Goal: Task Accomplishment & Management: Manage account settings

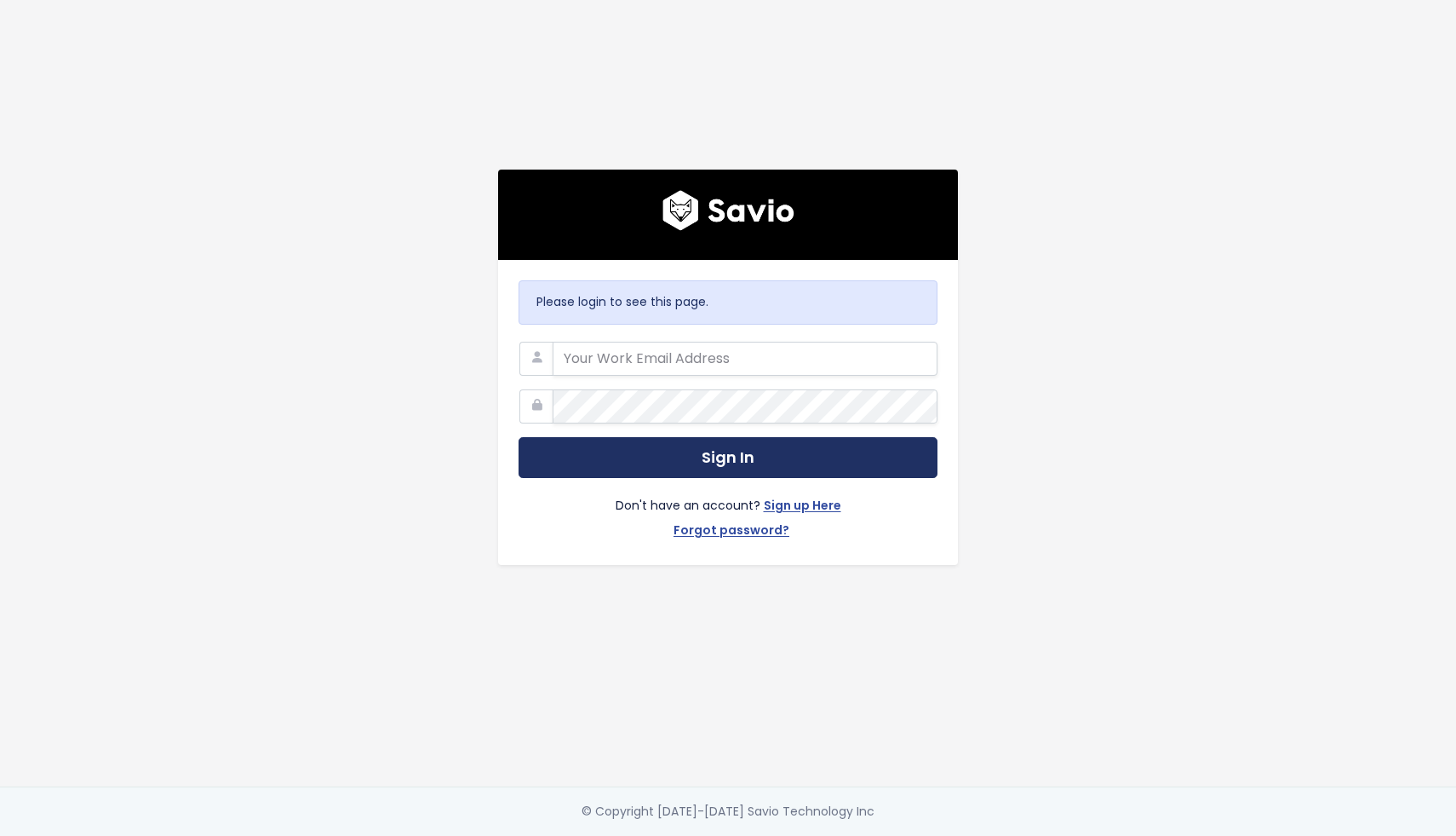
type input "[EMAIL_ADDRESS][DOMAIN_NAME]"
click at [716, 456] on button "Sign In" at bounding box center [728, 458] width 419 height 42
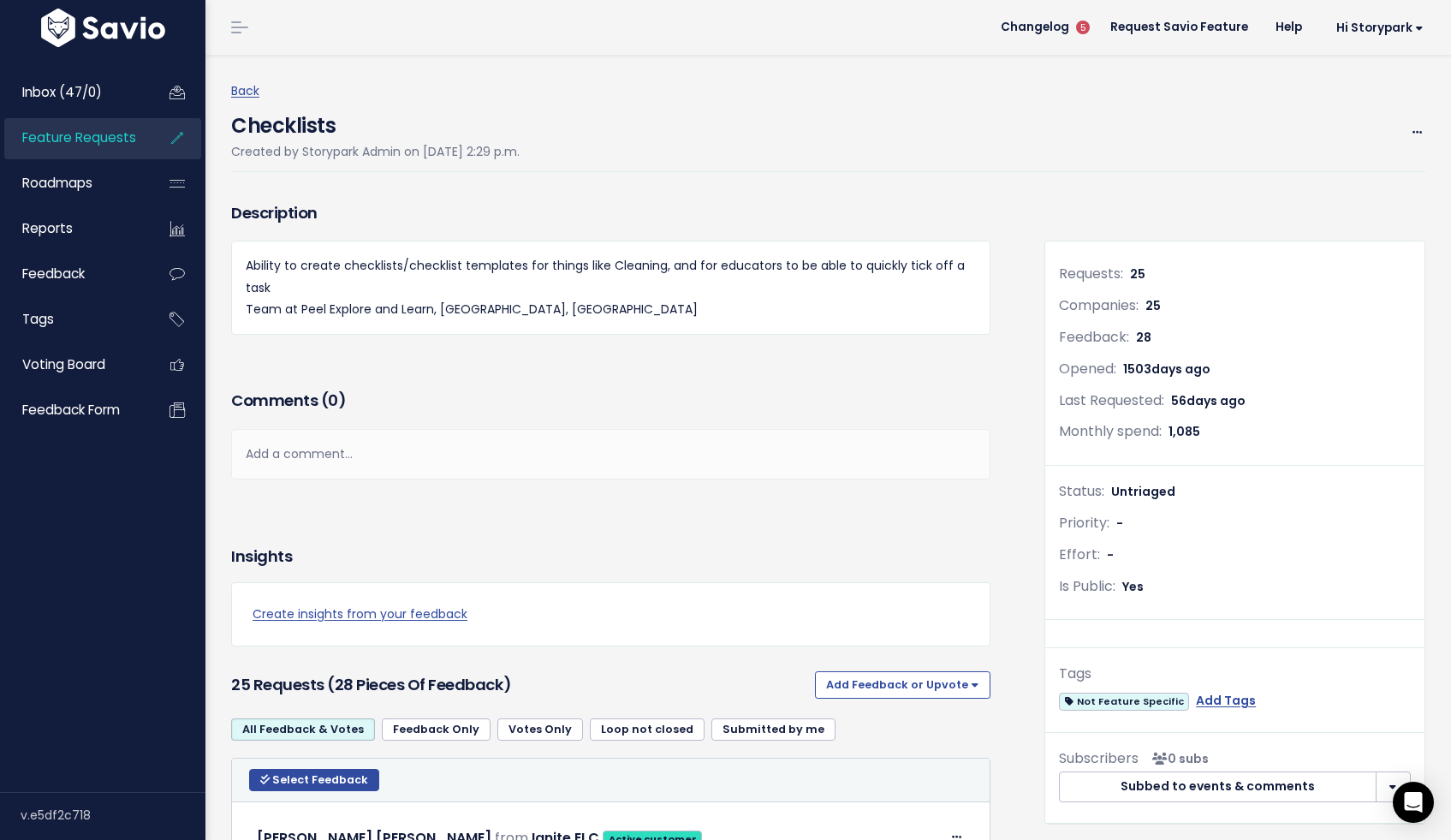
scroll to position [230, 0]
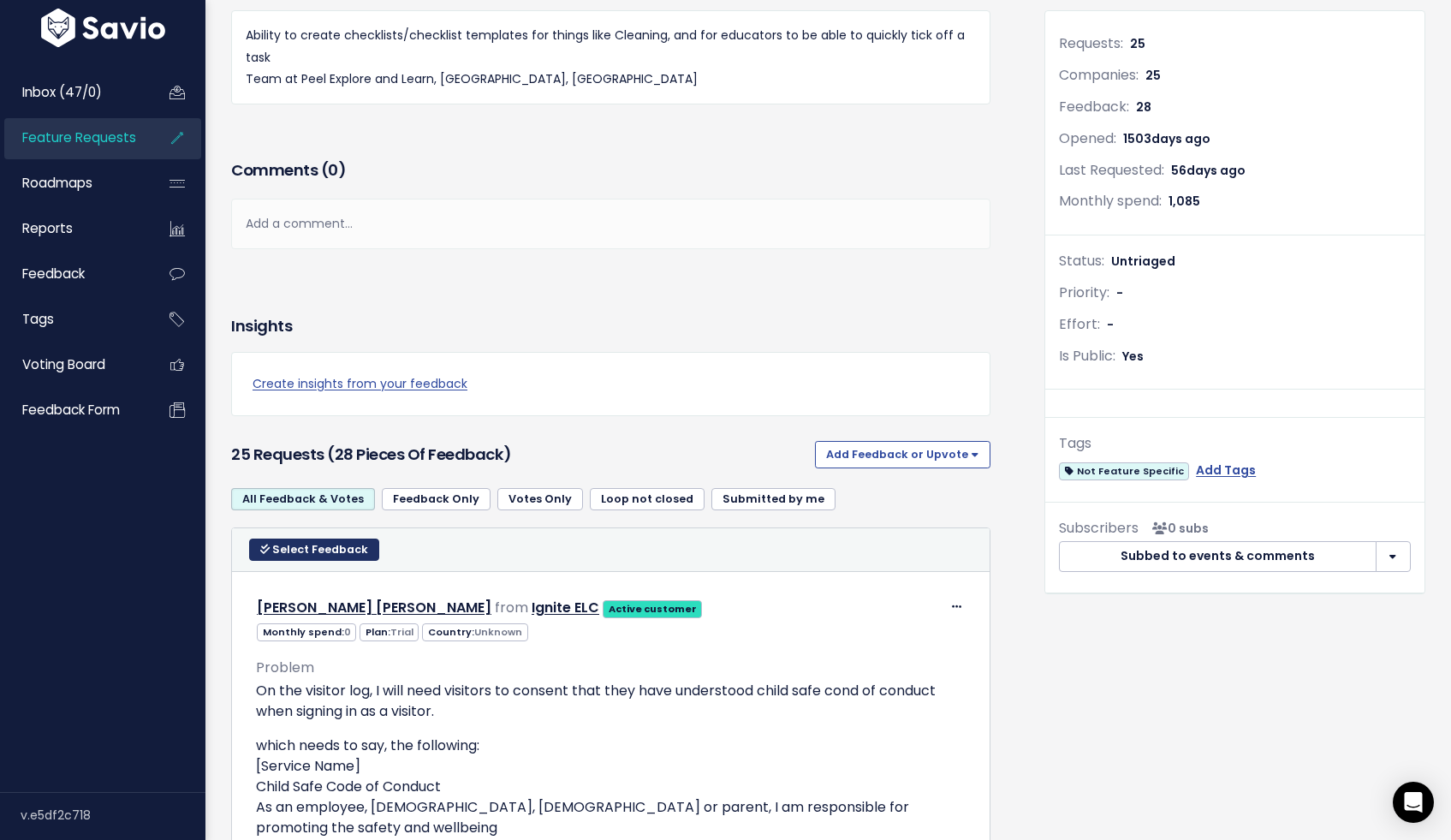
click at [279, 551] on span "Select Feedback" at bounding box center [320, 549] width 96 height 15
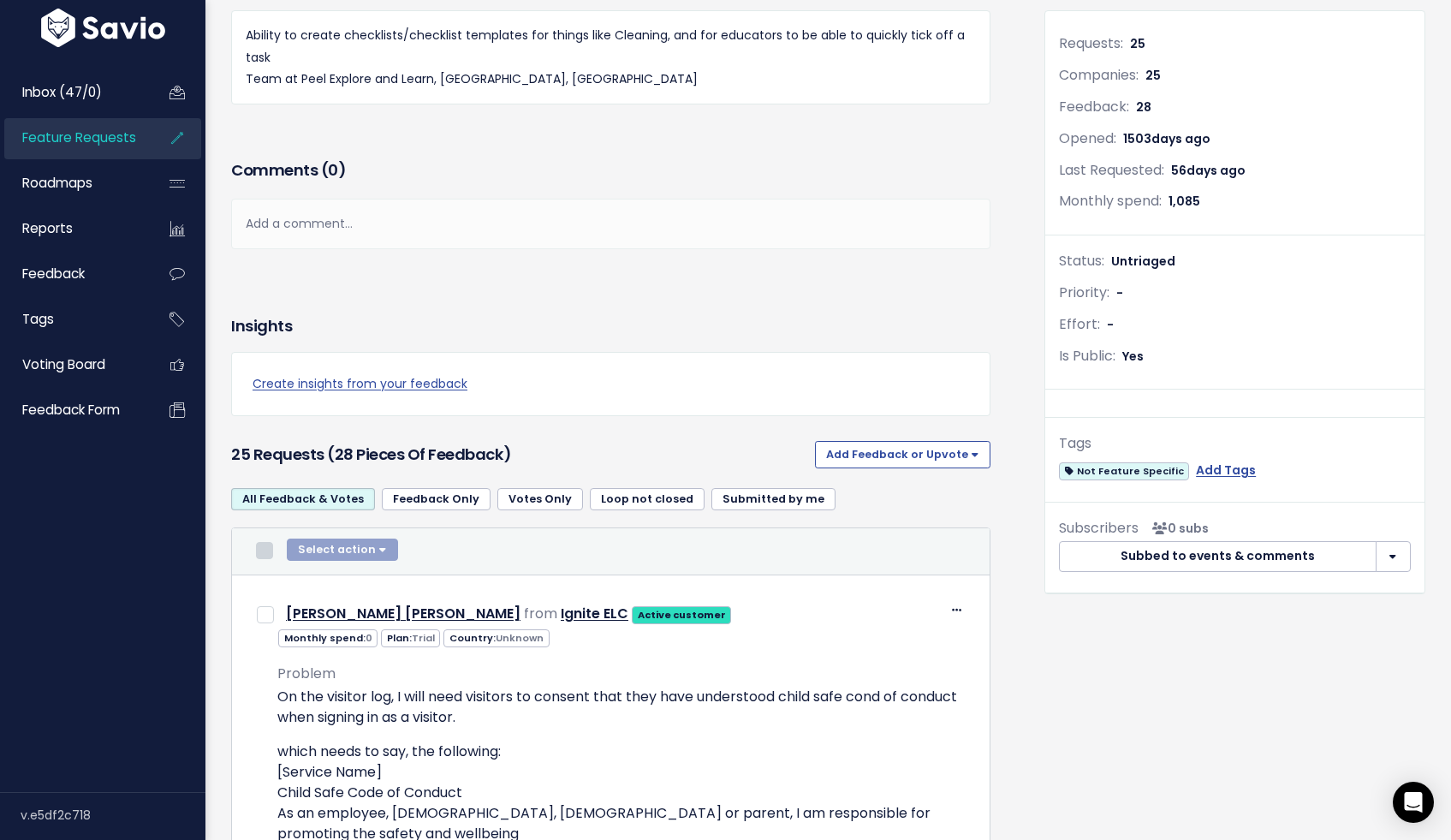
click at [268, 550] on input "checkbox" at bounding box center [265, 551] width 17 height 17
checkbox input "true"
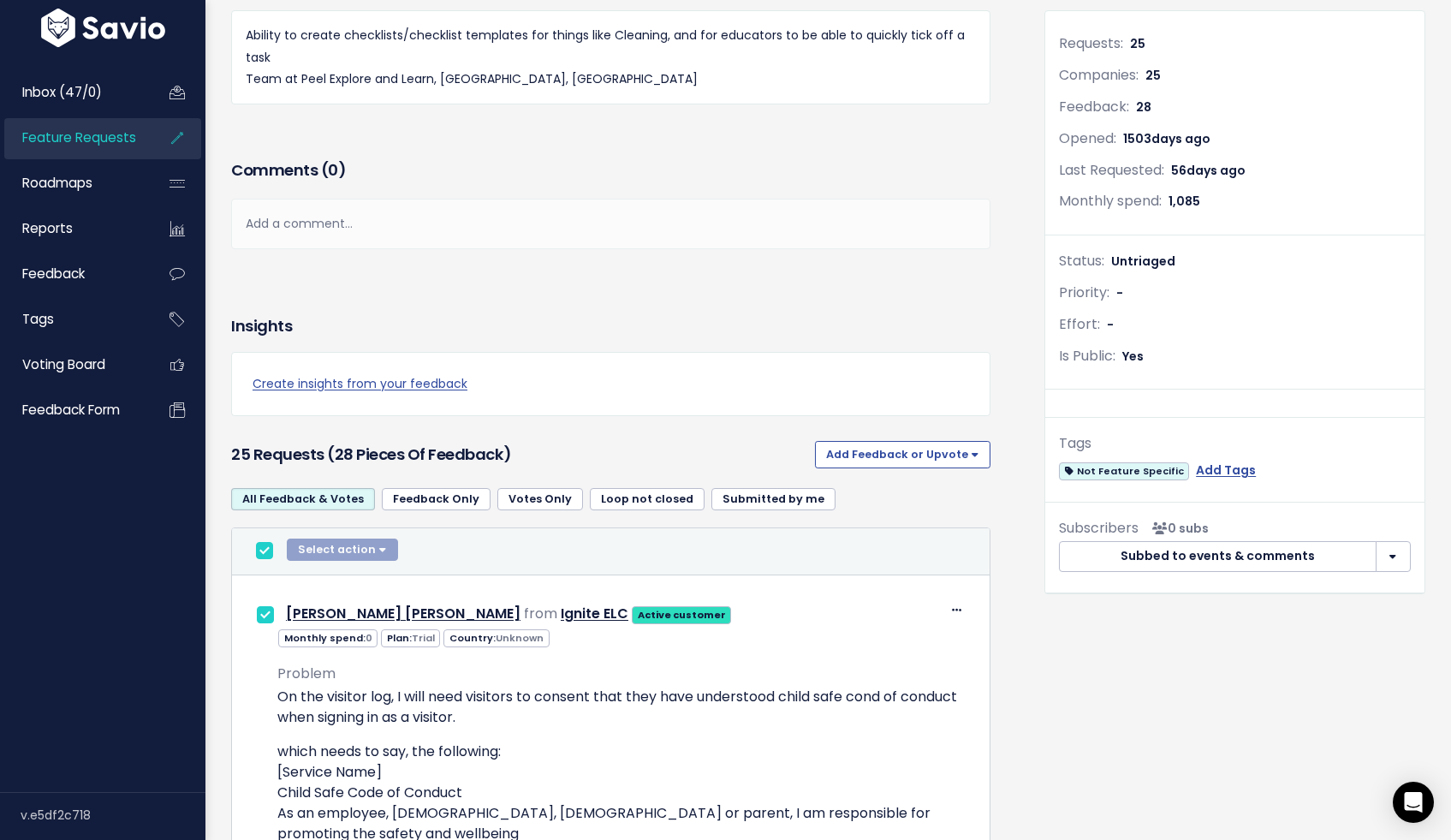
checkbox input "true"
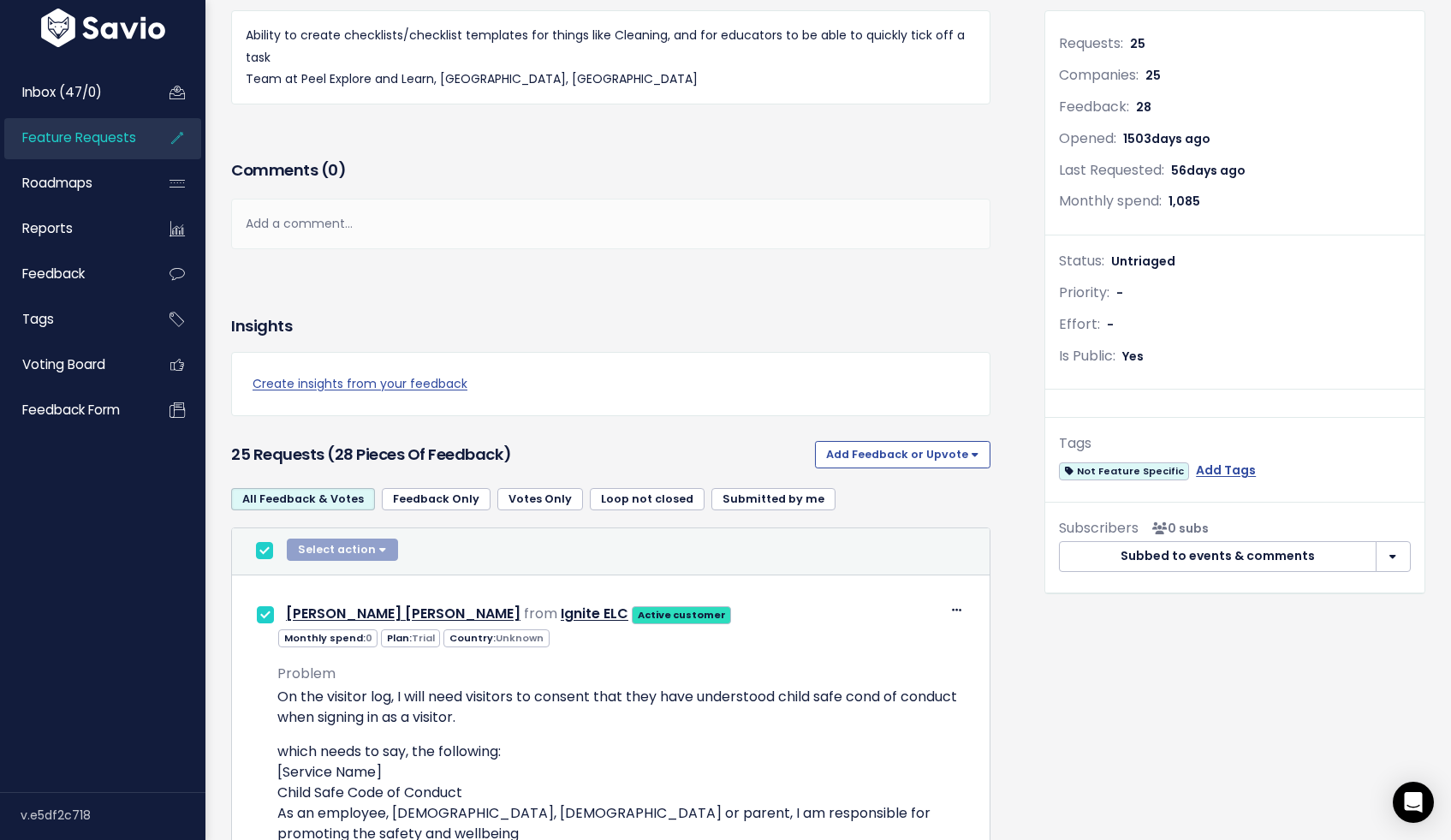
checkbox input "true"
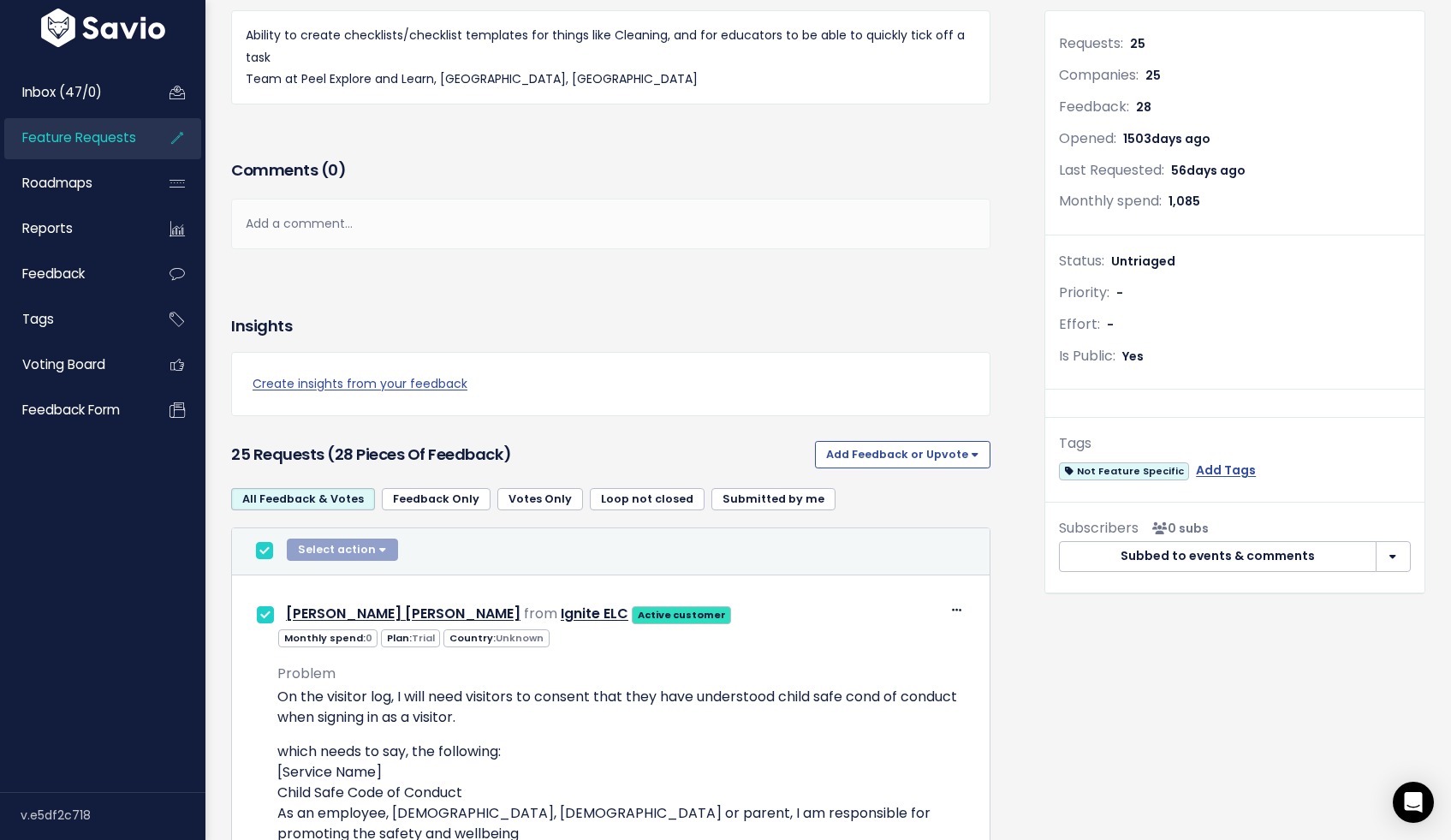
checkbox input "true"
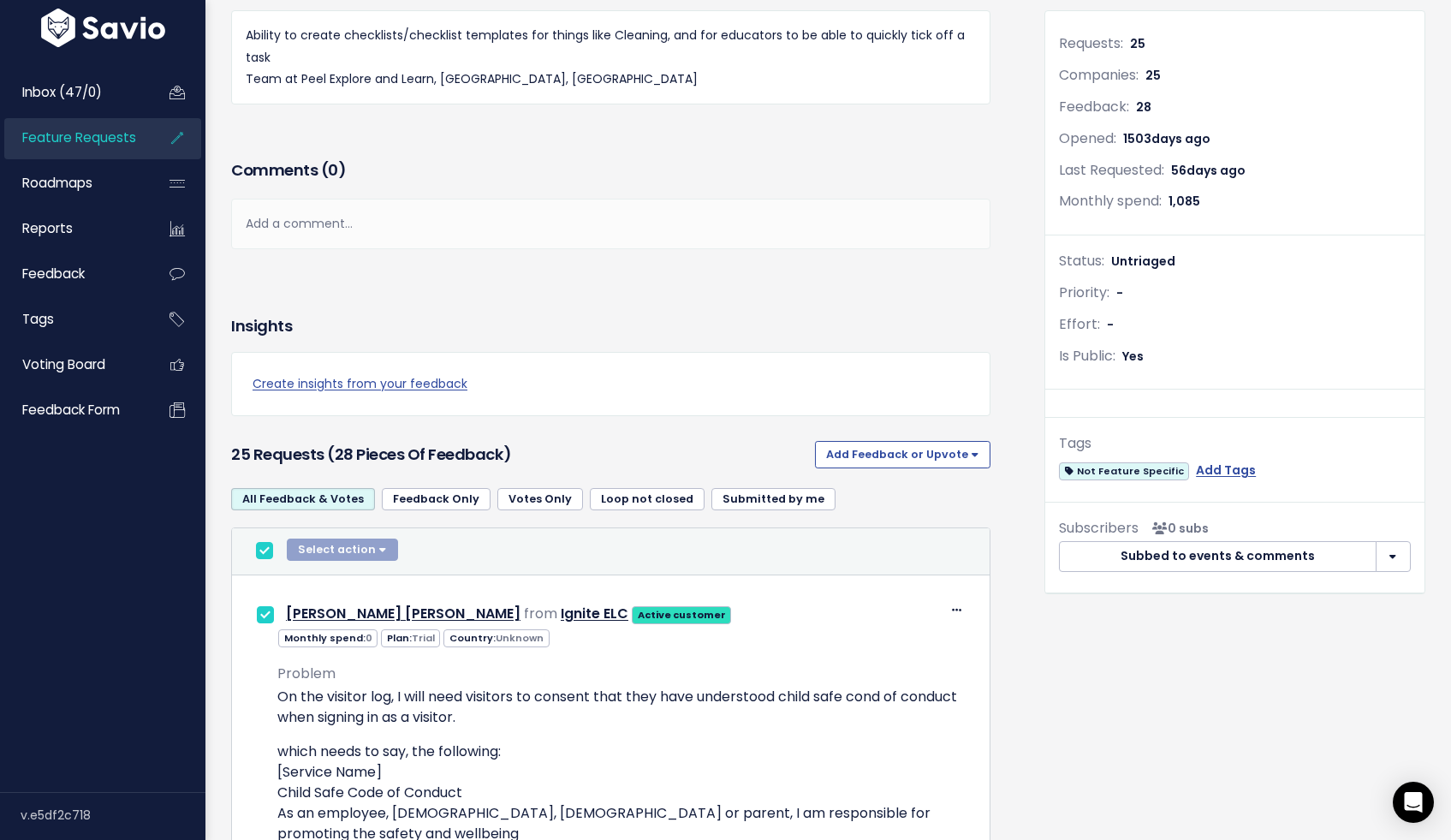
checkbox input "true"
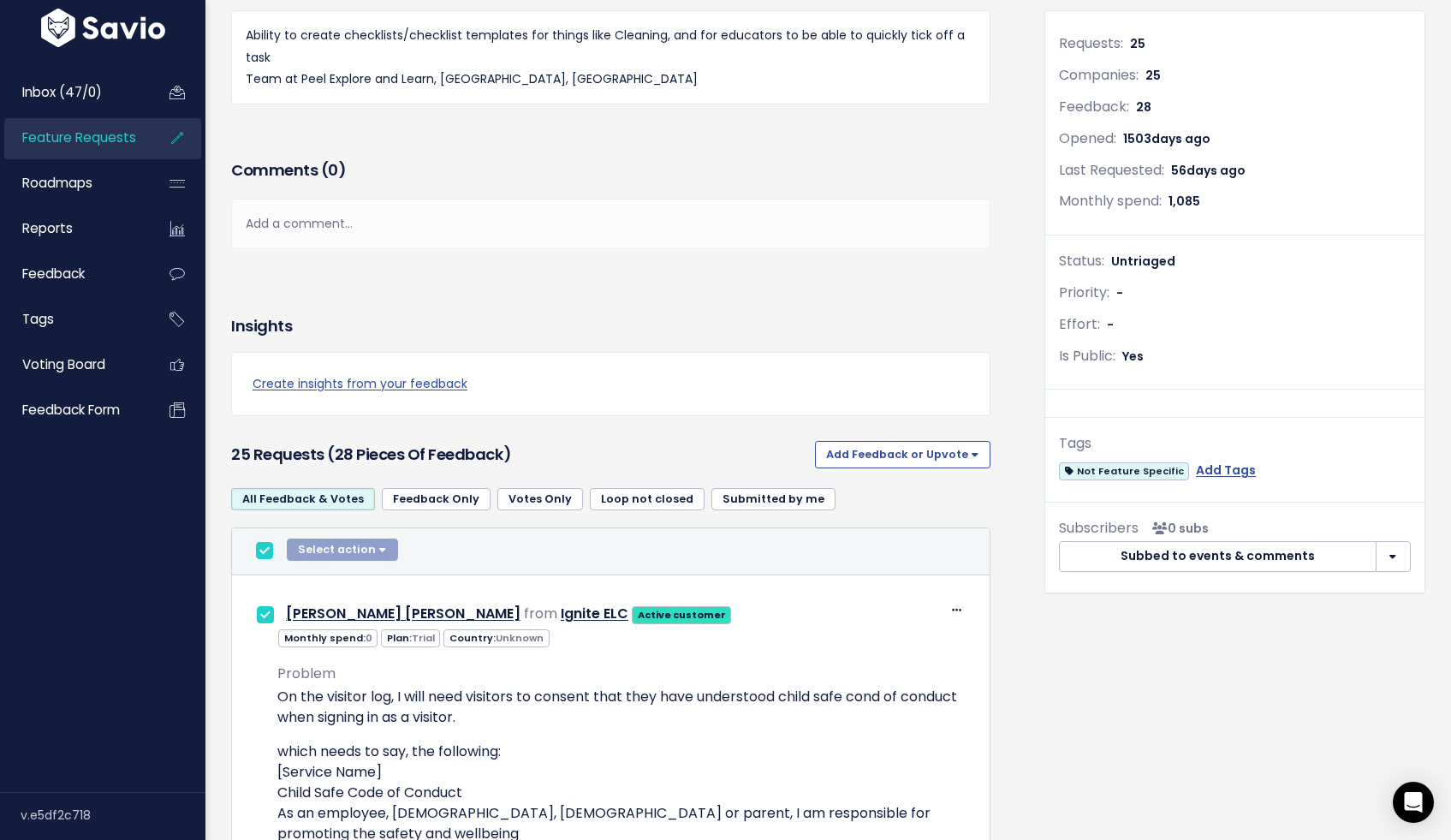
checkbox input "true"
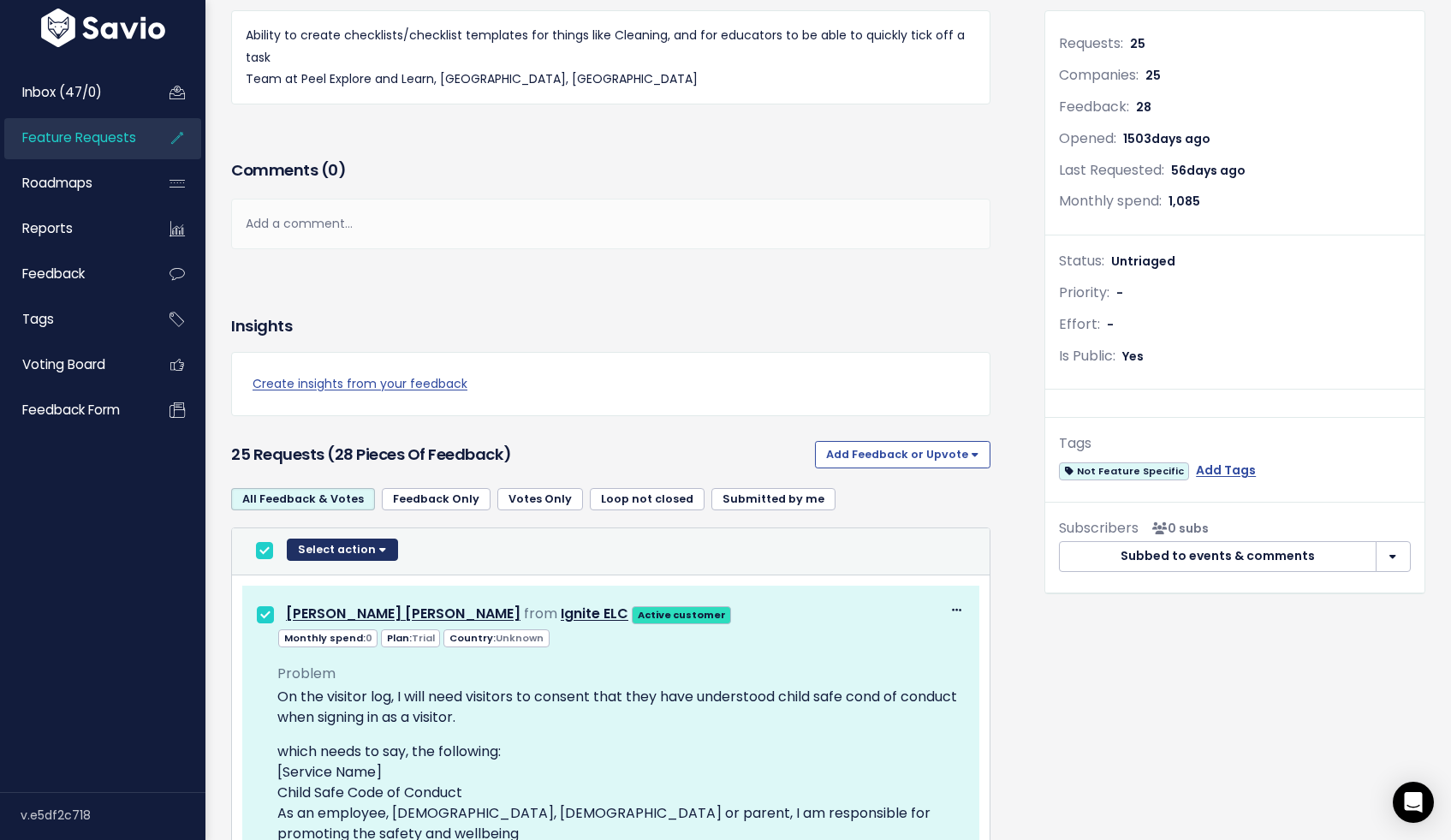
click at [375, 552] on button "Select action" at bounding box center [342, 550] width 111 height 22
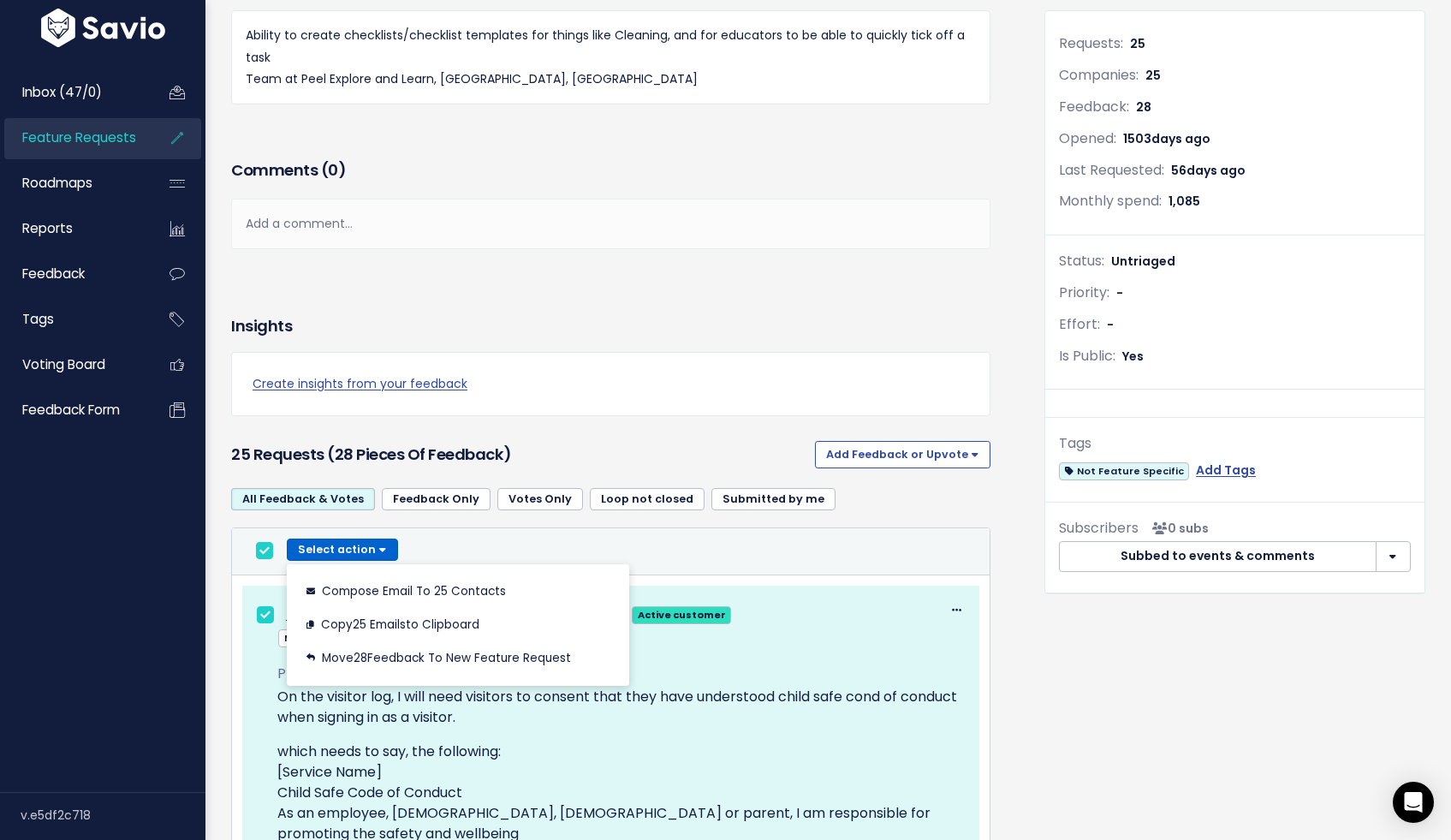
click at [698, 545] on div "Select action Compose Email to 25 Contacts Copy 25 Emails to Clipboard Move 28 …" at bounding box center [610, 551] width 723 height 26
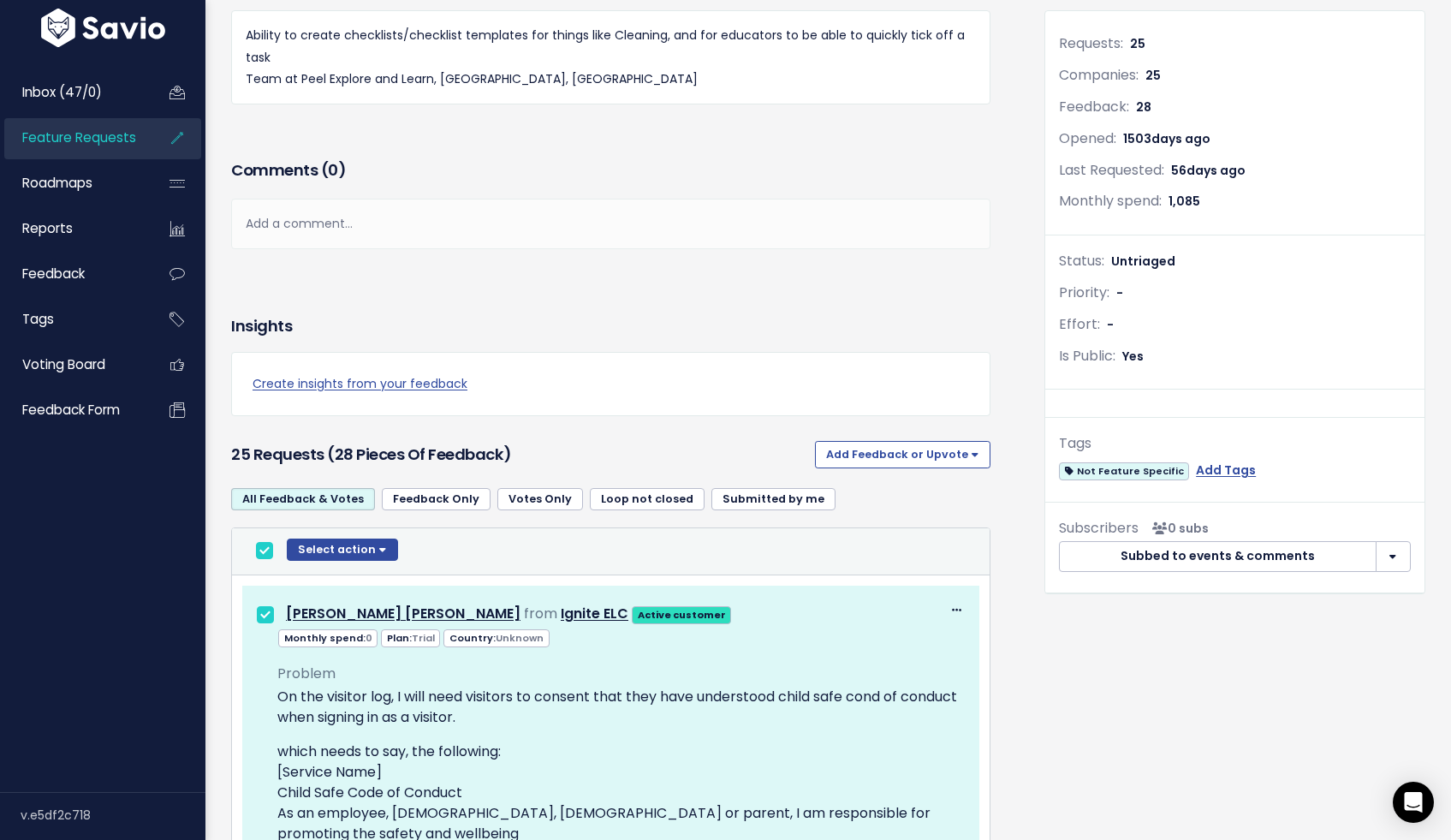
click at [479, 533] on th "Select Feedback Select action Compose Email to 25 Contacts Copy 25 Emails to Cl…" at bounding box center [610, 551] width 757 height 47
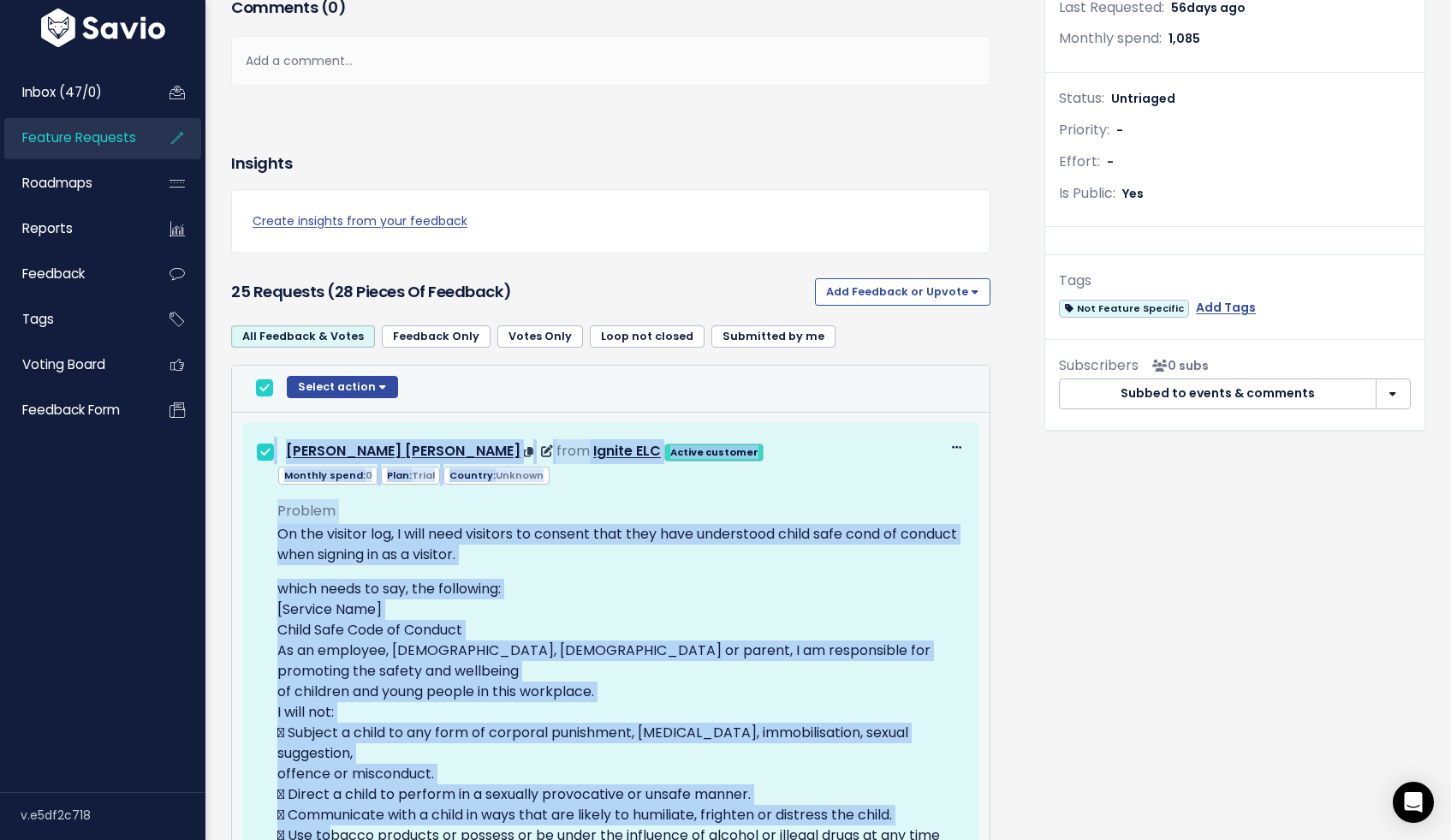
scroll to position [395, 0]
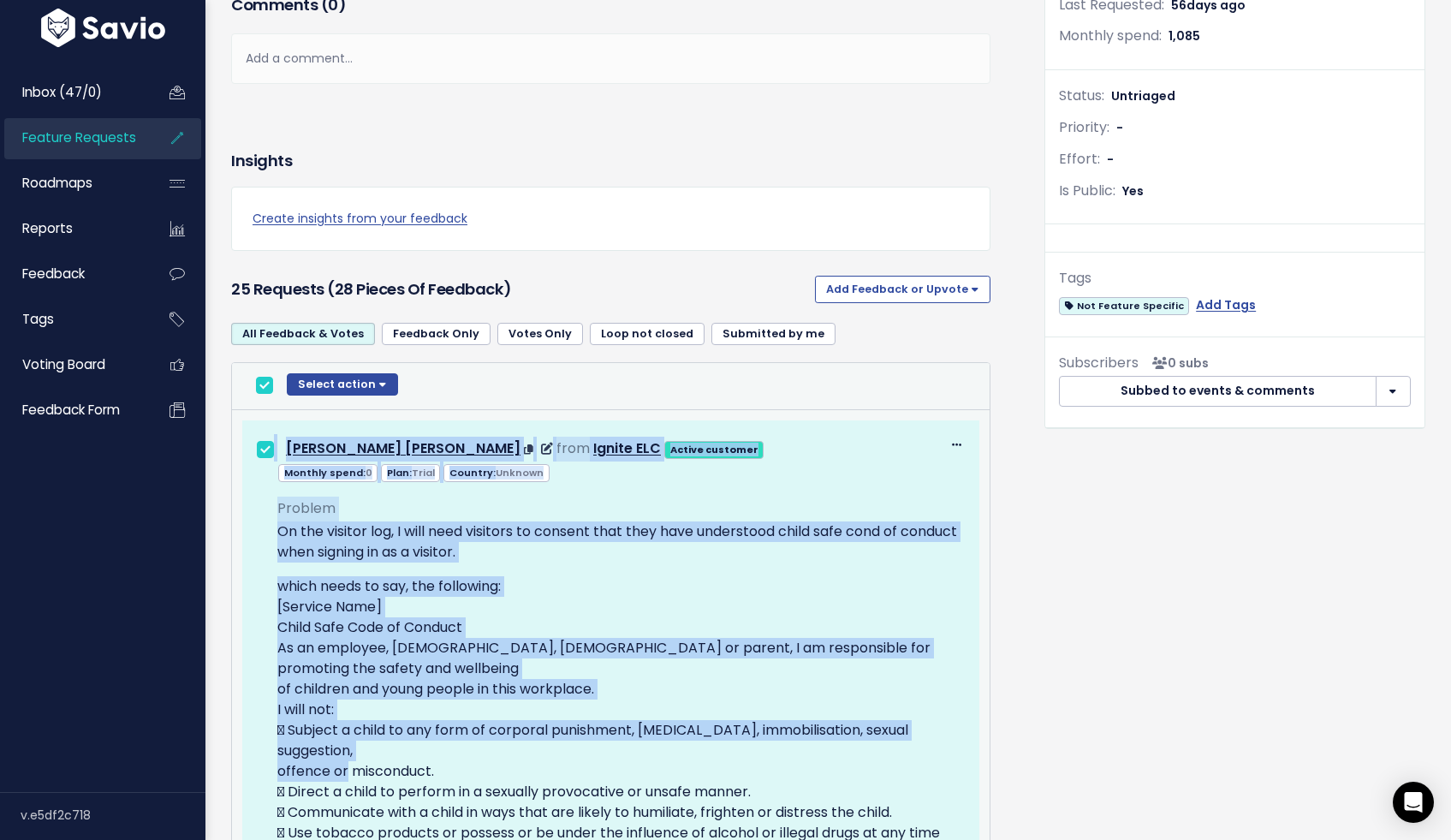
drag, startPoint x: 294, startPoint y: 580, endPoint x: 341, endPoint y: 768, distance: 193.8
click at [341, 778] on td "Edit Return to Inbox [GEOGRAPHIC_DATA] [PERSON_NAME] [PERSON_NAME] from Ignite …" at bounding box center [610, 829] width 757 height 837
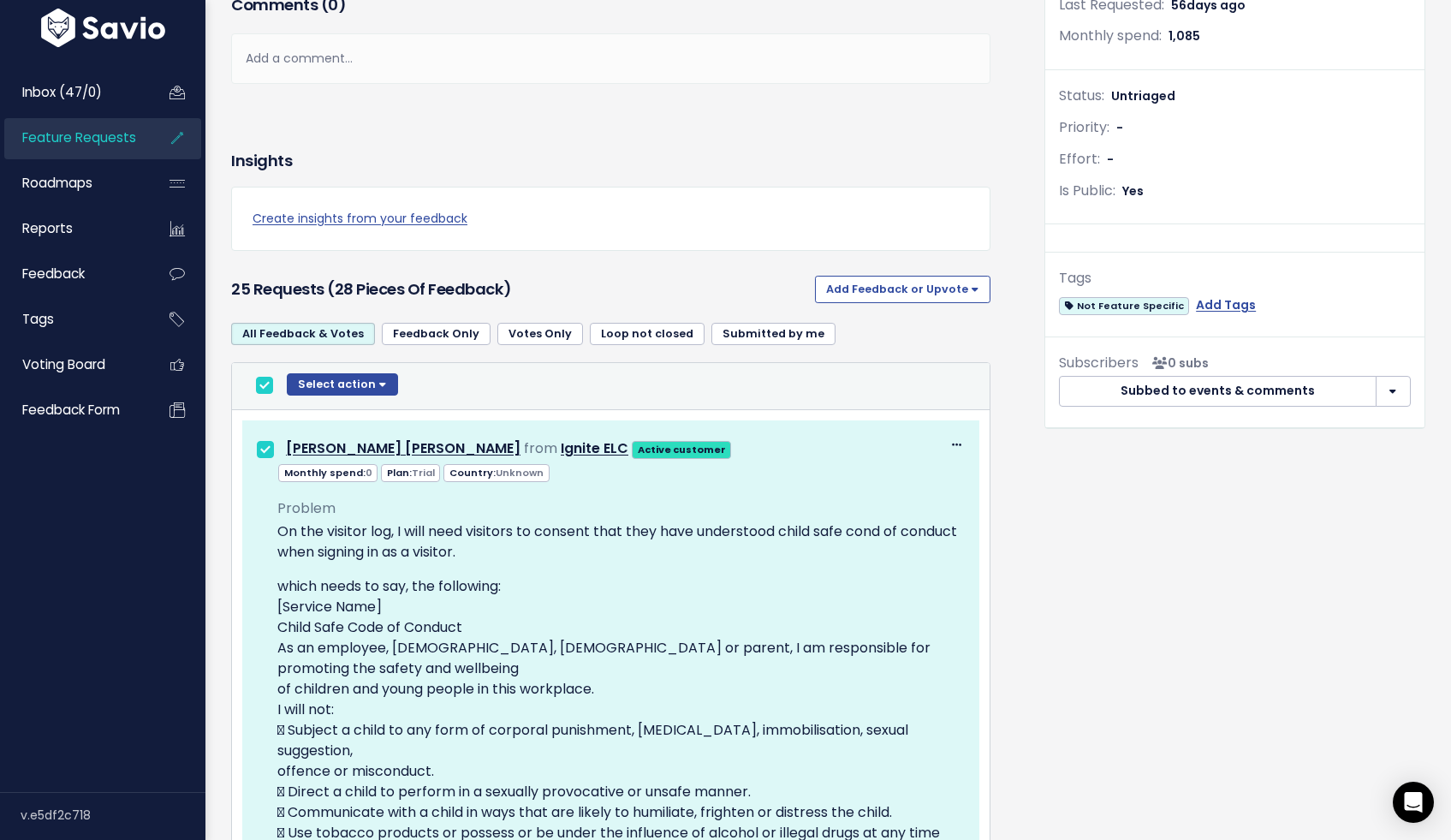
click at [623, 388] on div "Select action Compose Email to 25 Contacts Copy 25 Emails to Clipboard Move 28 …" at bounding box center [610, 386] width 723 height 26
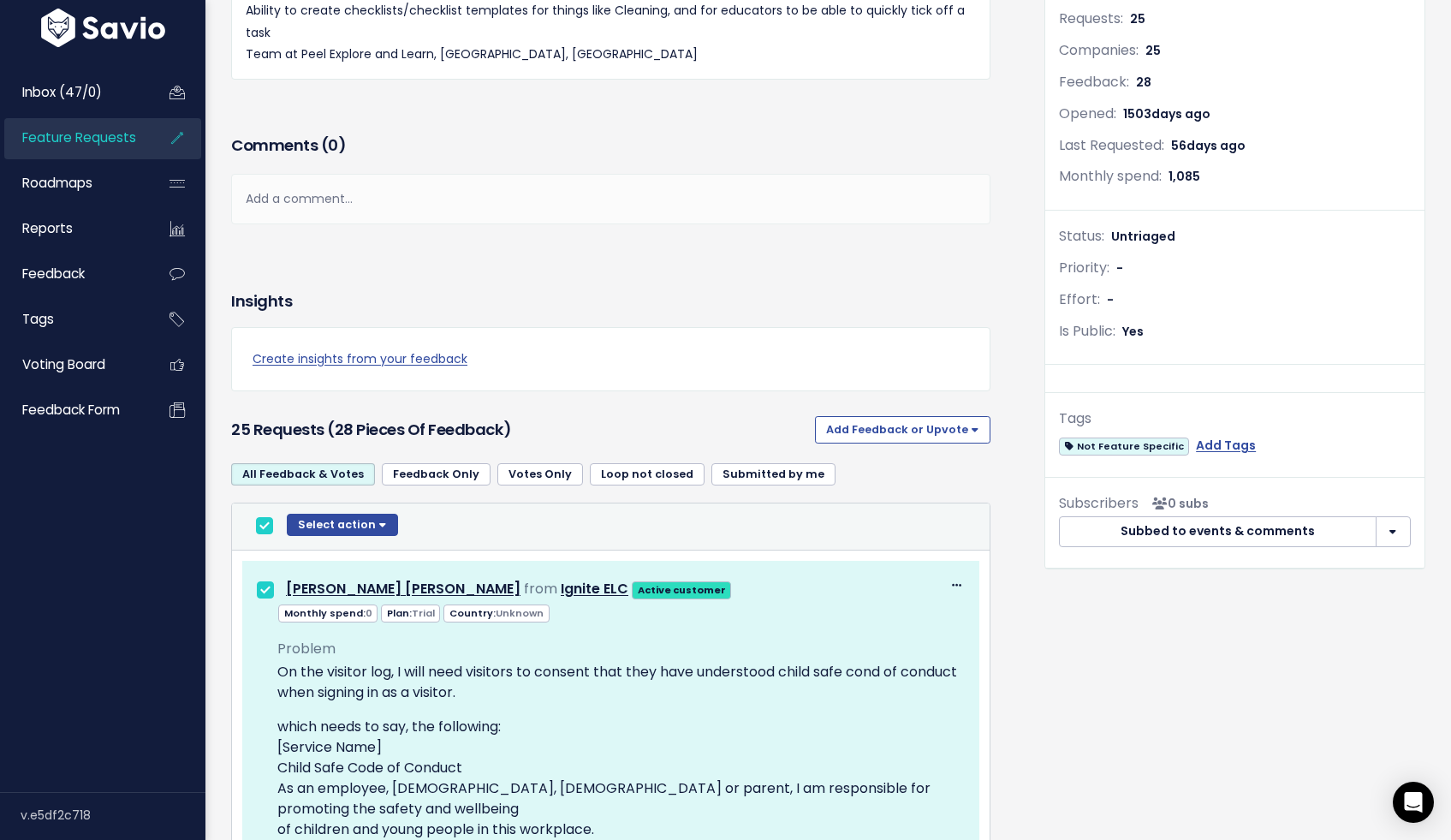
scroll to position [258, 0]
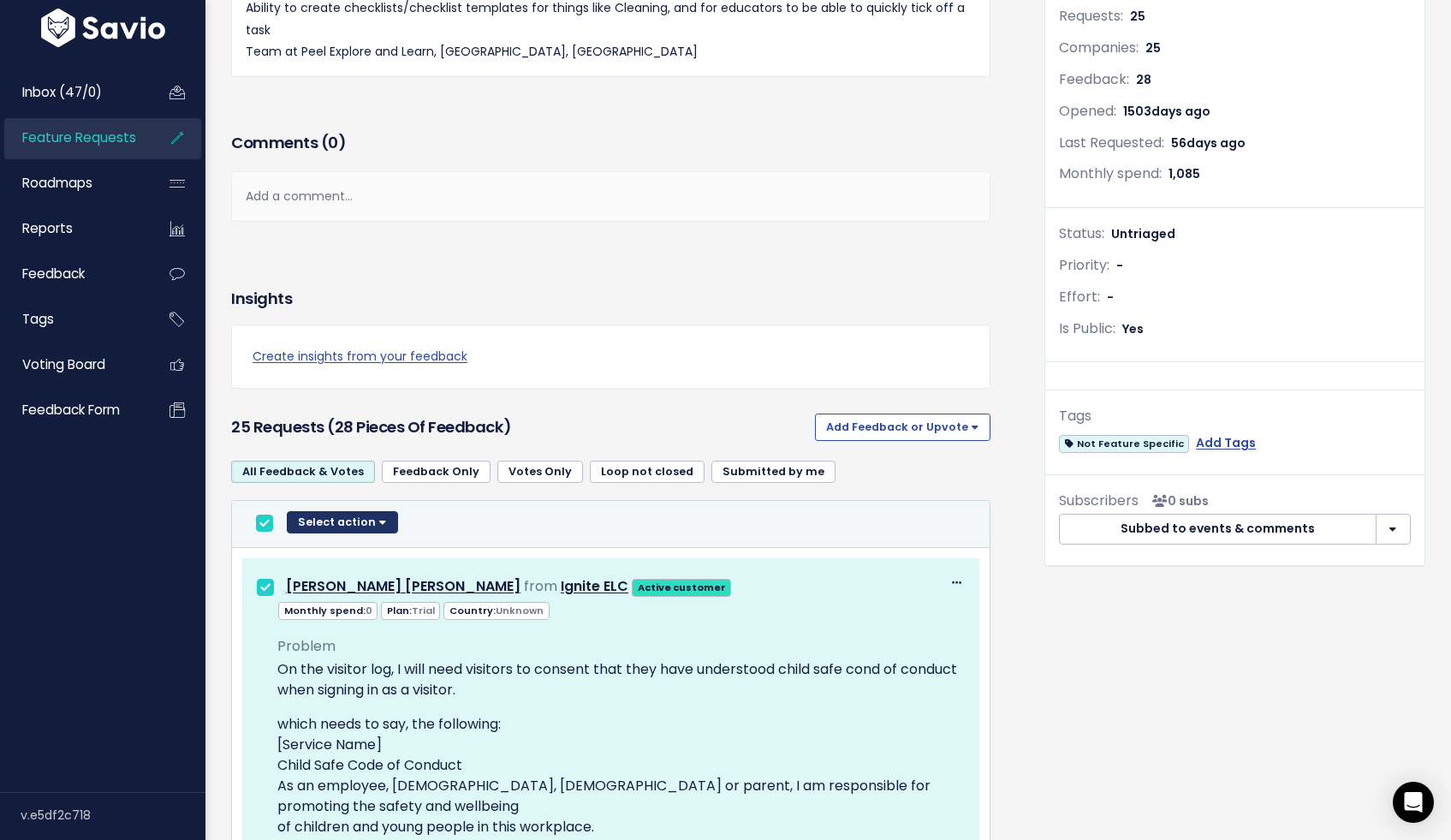
click at [376, 529] on button "Select action" at bounding box center [342, 522] width 111 height 22
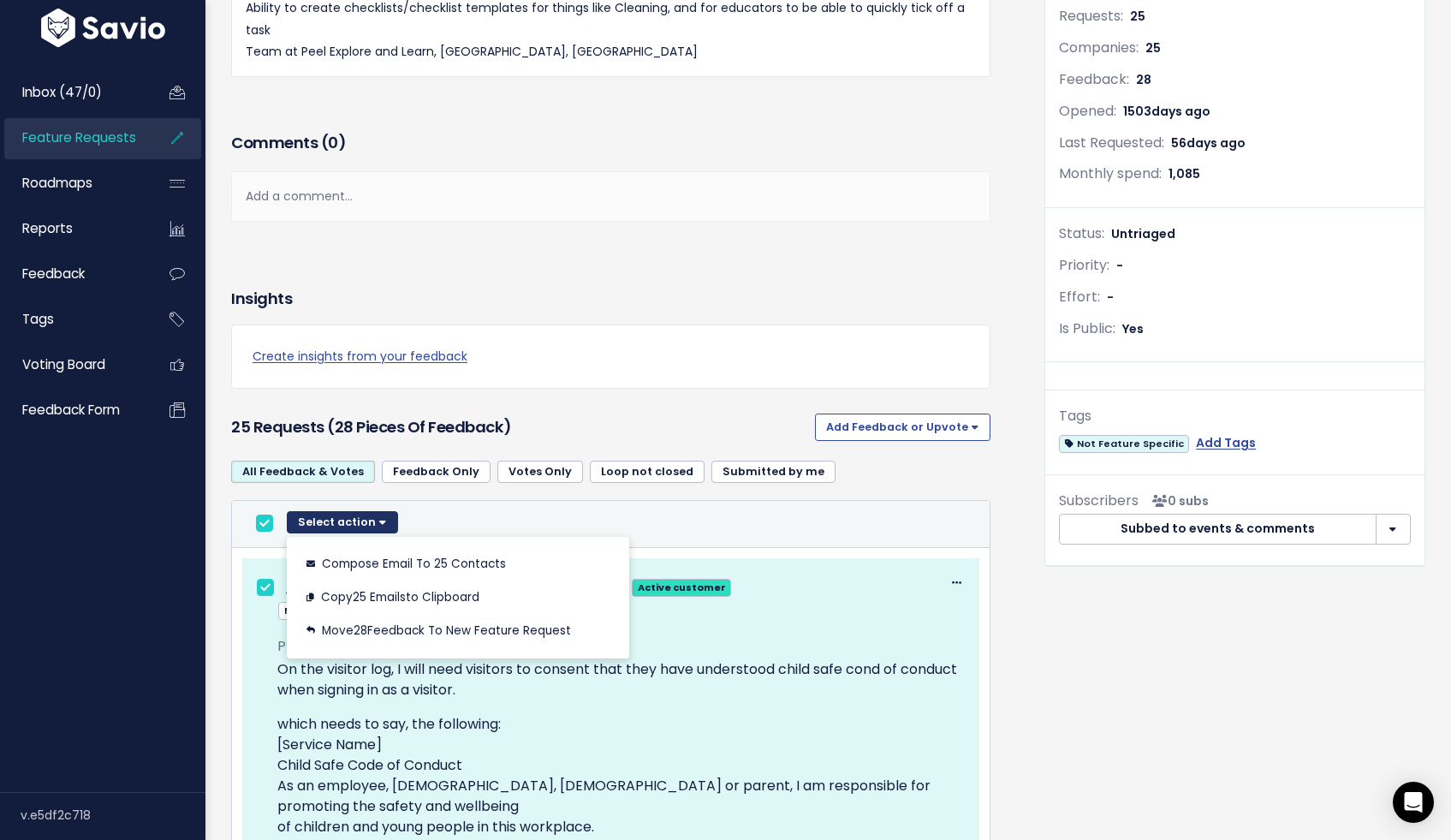
click at [376, 529] on button "Select action" at bounding box center [342, 522] width 111 height 22
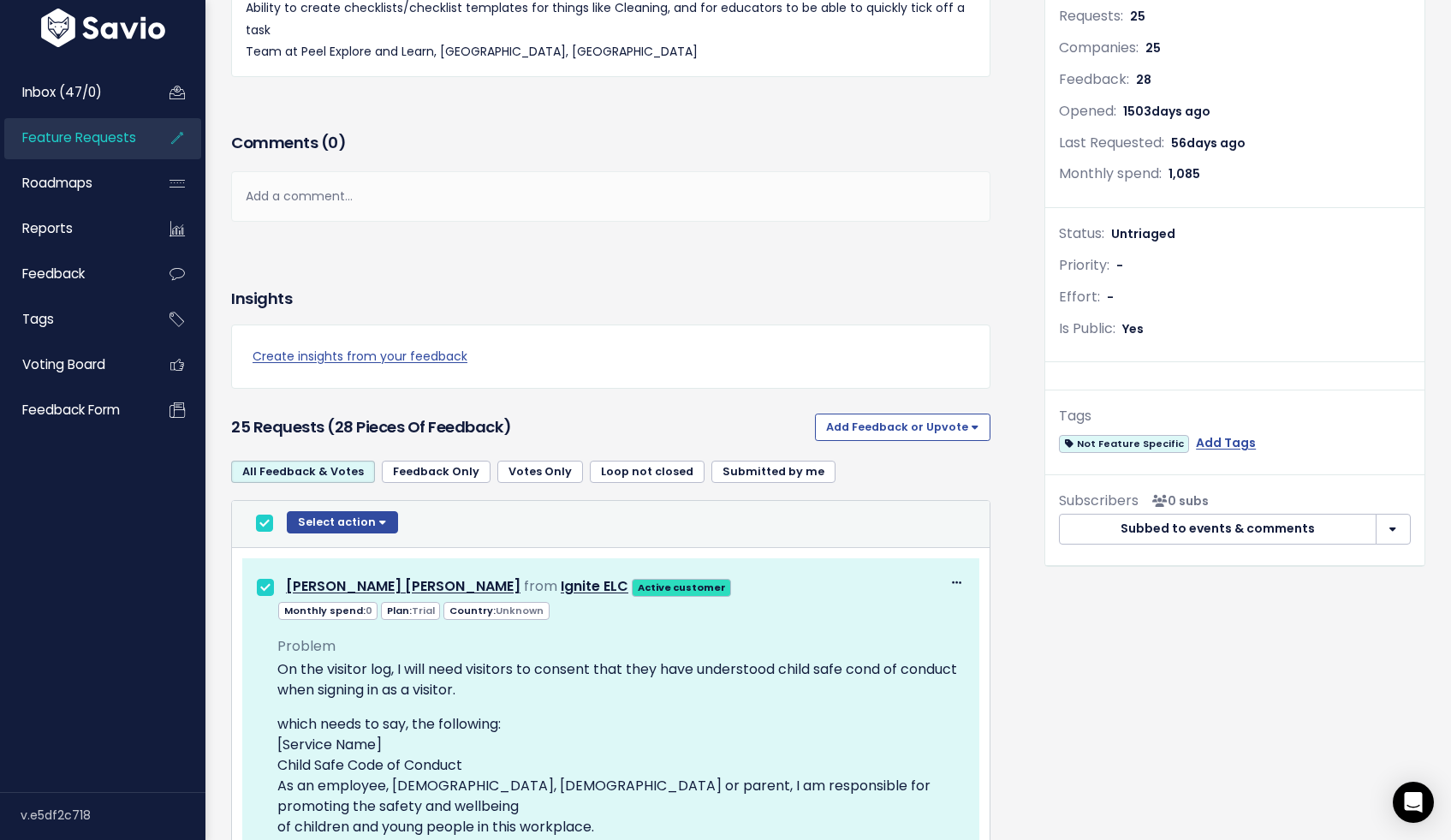
click at [258, 526] on input "checkbox" at bounding box center [265, 523] width 17 height 17
checkbox input "false"
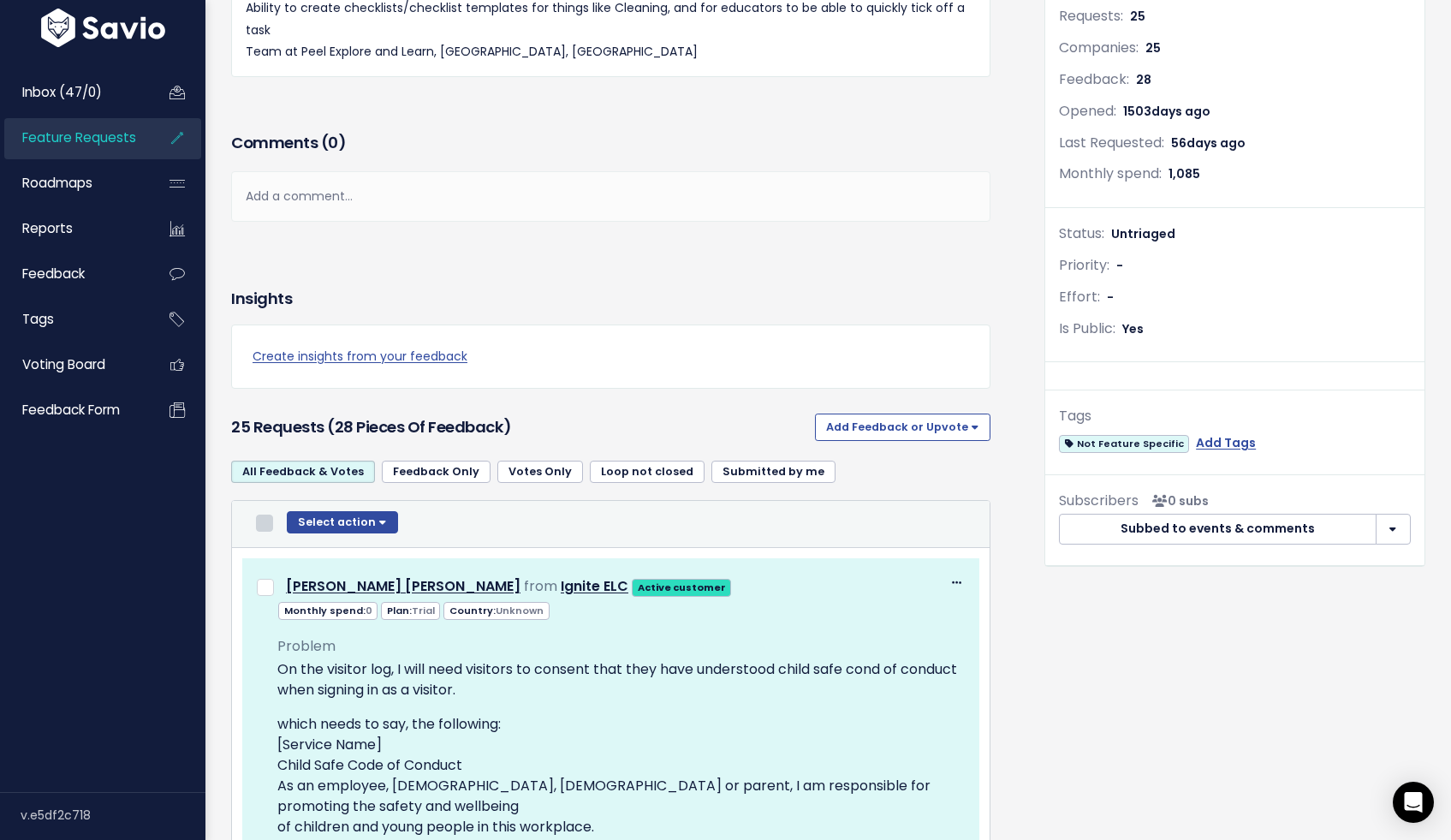
checkbox input "false"
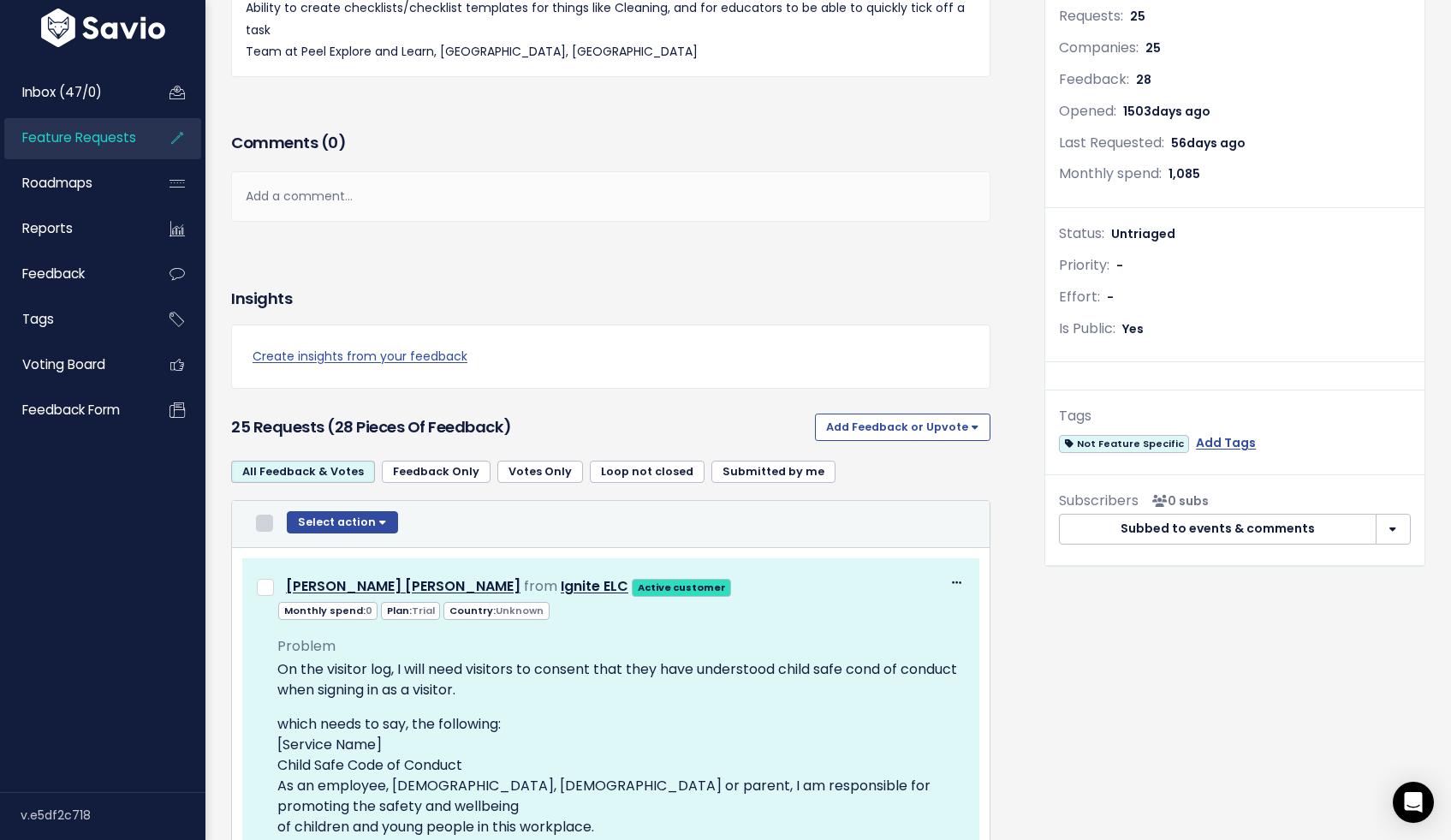
checkbox input "false"
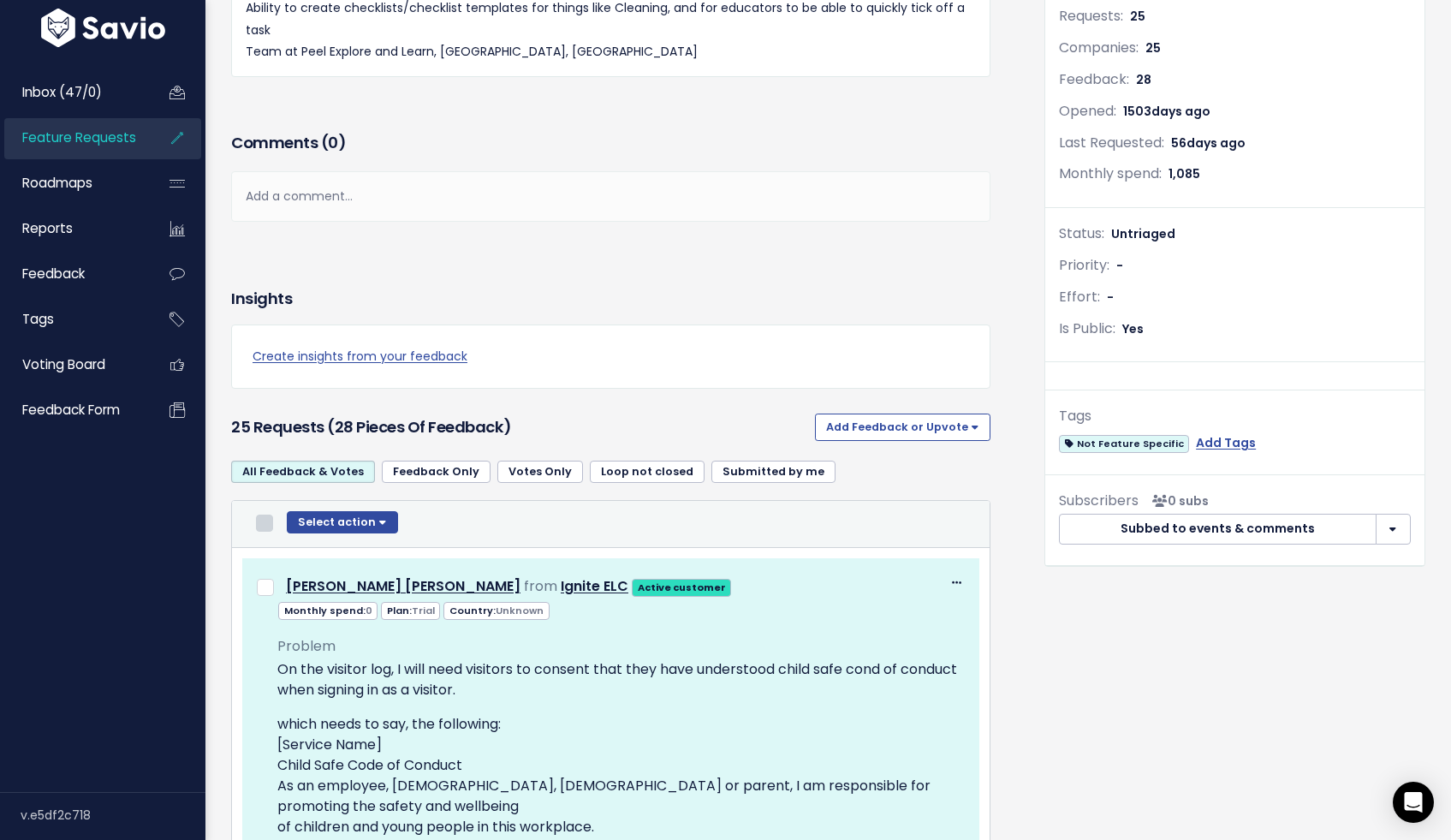
checkbox input "false"
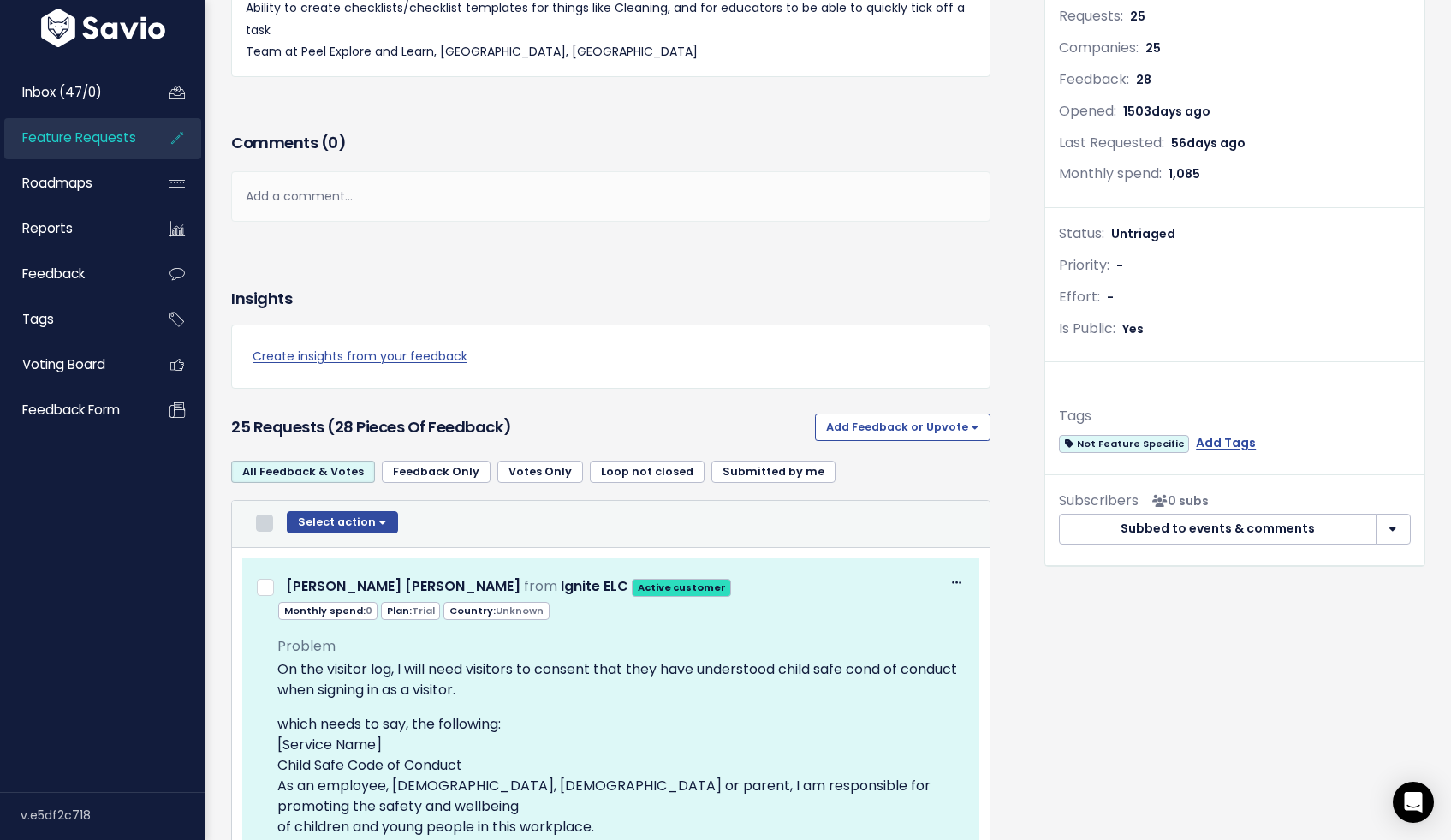
checkbox input "false"
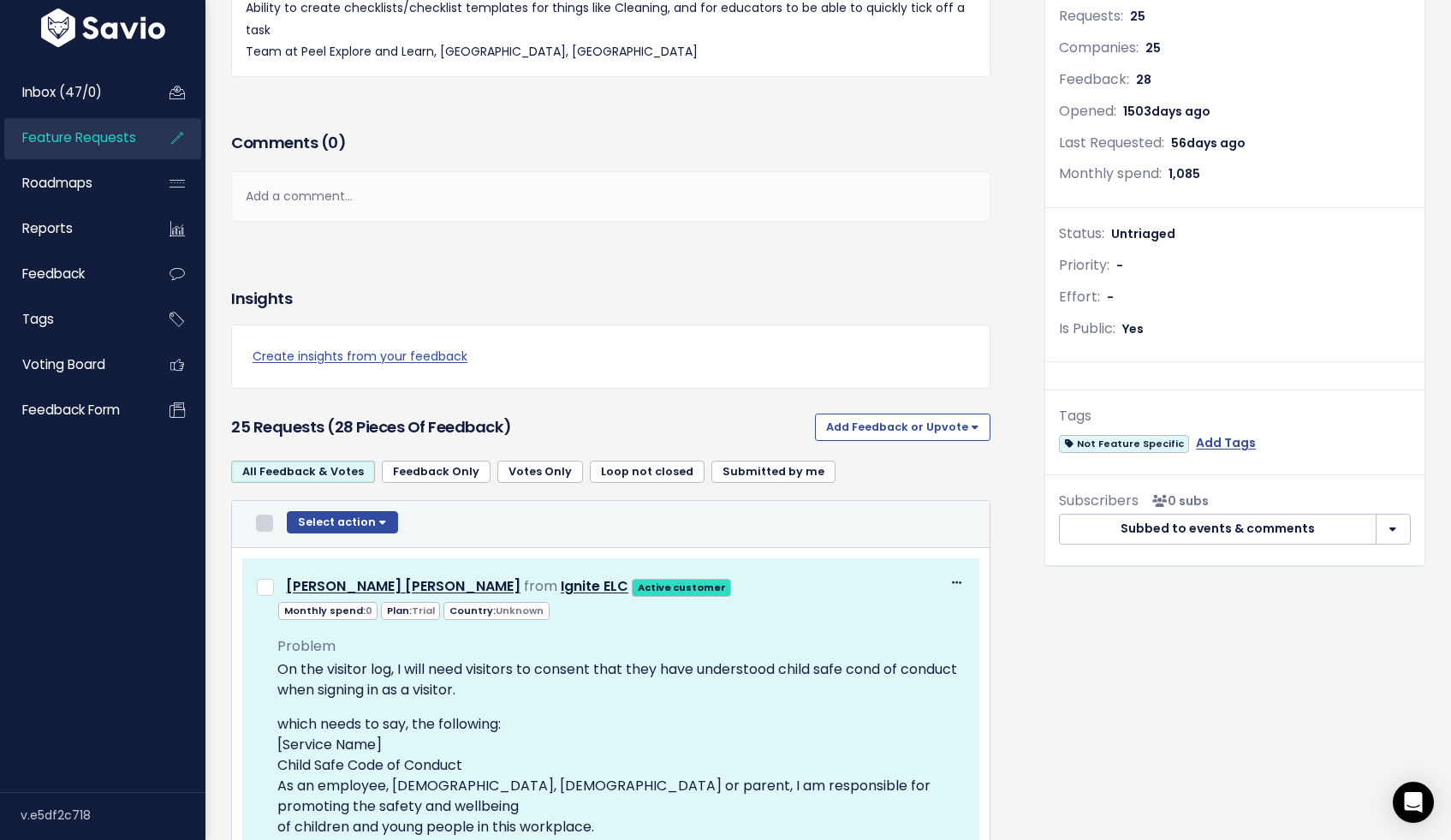
checkbox input "false"
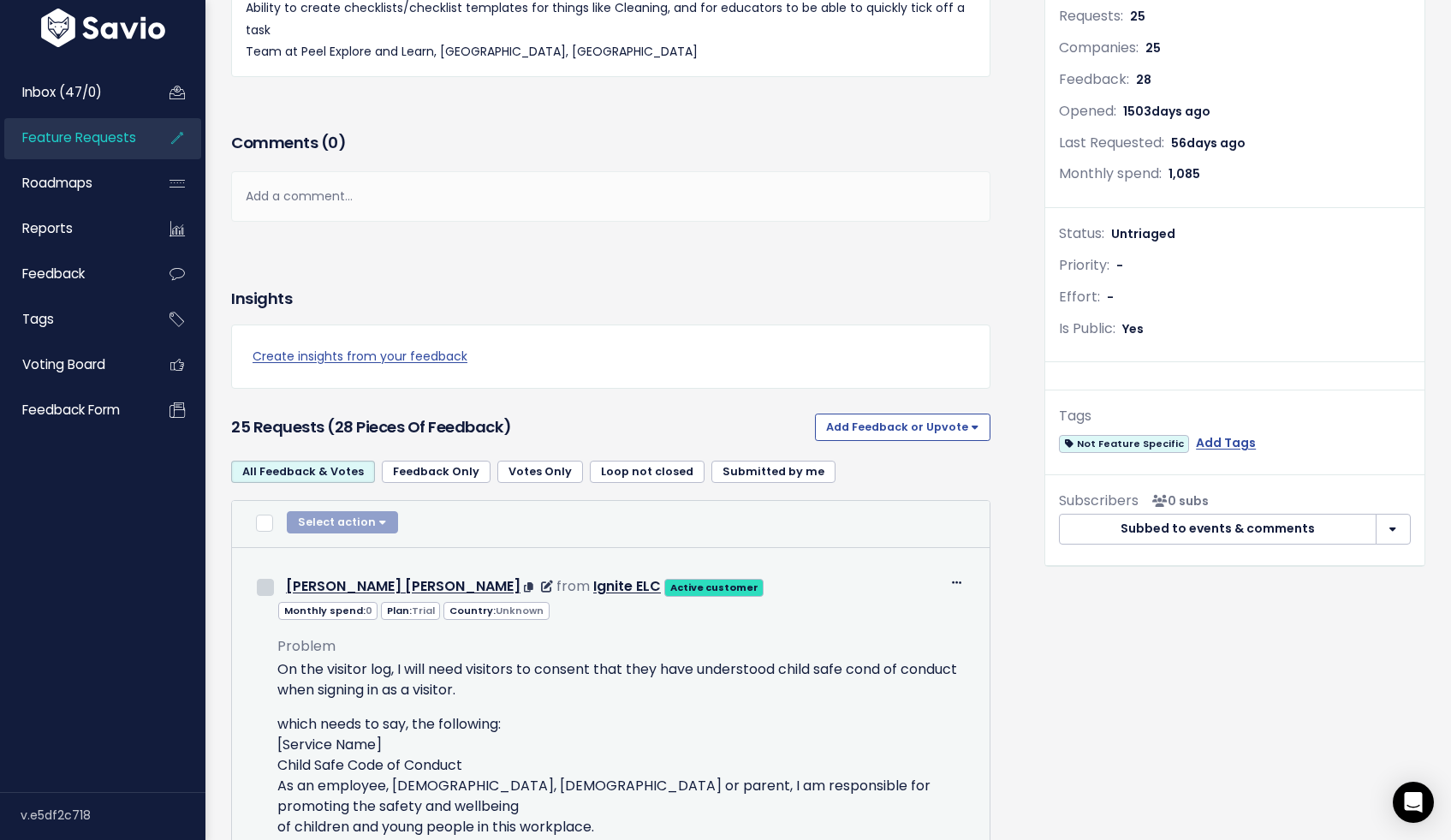
click at [265, 583] on input "checkbox" at bounding box center [265, 588] width 17 height 17
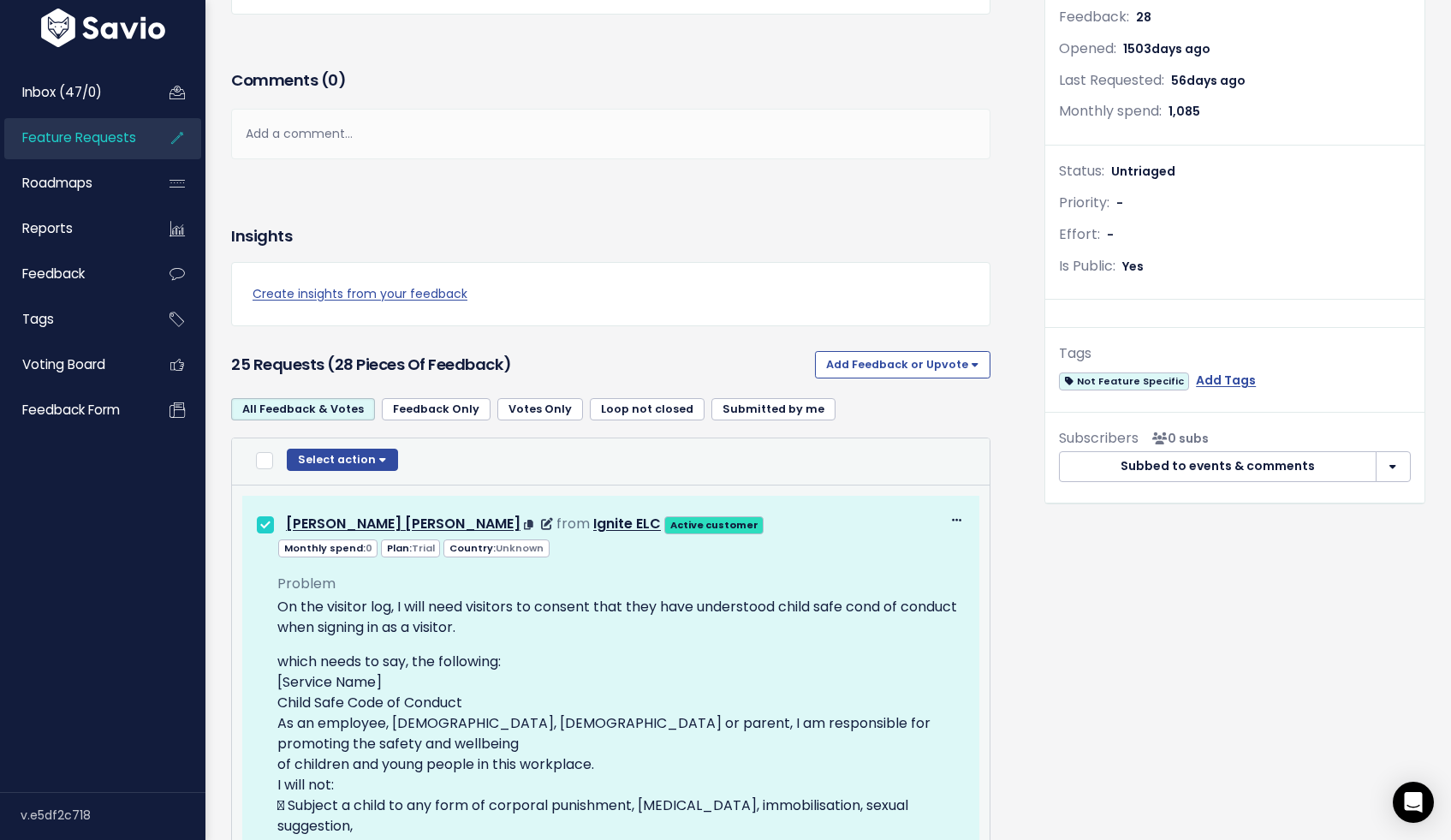
scroll to position [423, 0]
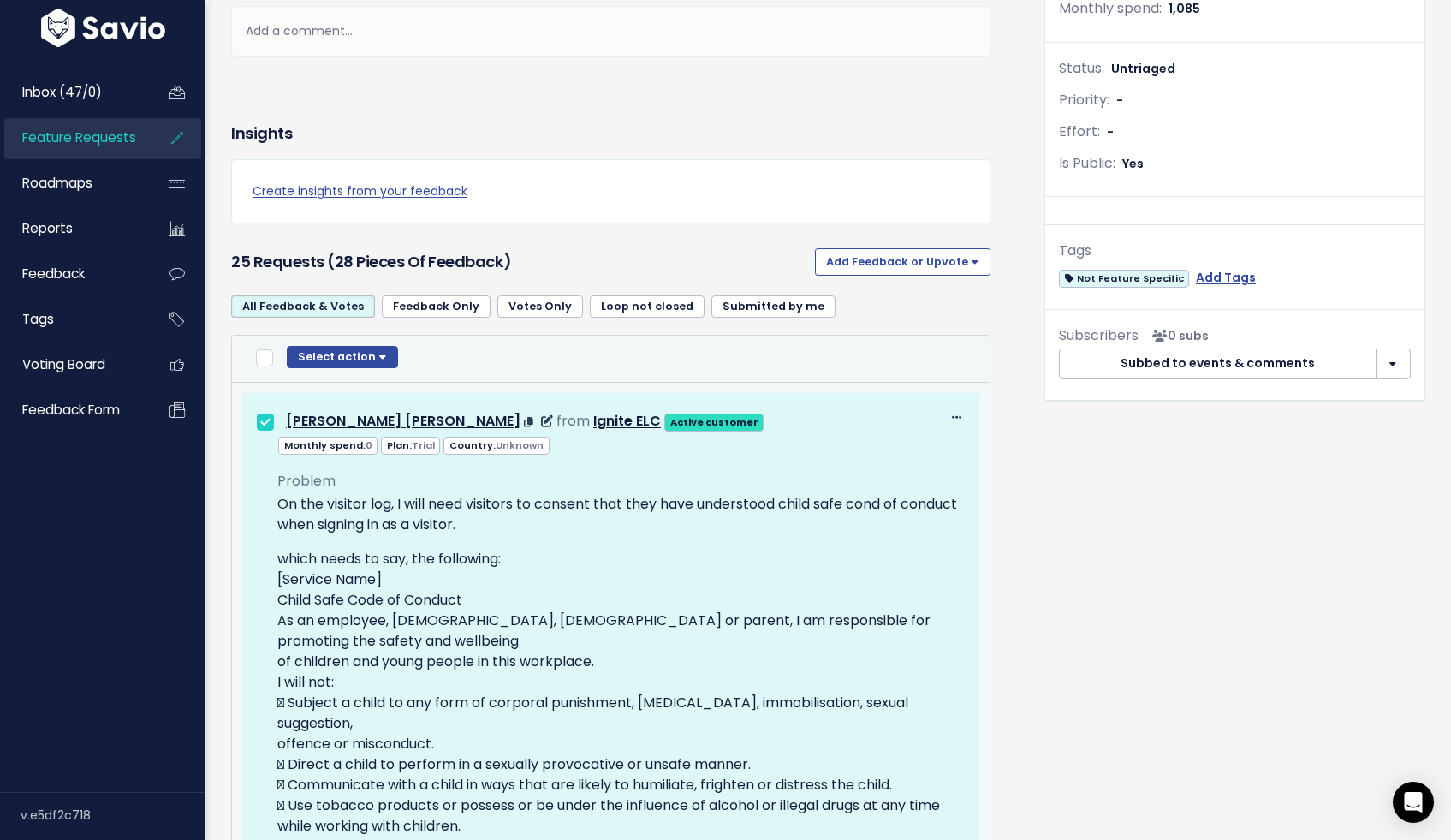
click at [952, 416] on icon at bounding box center [956, 418] width 9 height 11
click at [272, 432] on div "Edit Return to Inbox [GEOGRAPHIC_DATA] [PERSON_NAME] [PERSON_NAME] from Ignite …" at bounding box center [610, 420] width 735 height 28
click at [267, 417] on input "checkbox" at bounding box center [265, 422] width 17 height 17
checkbox input "false"
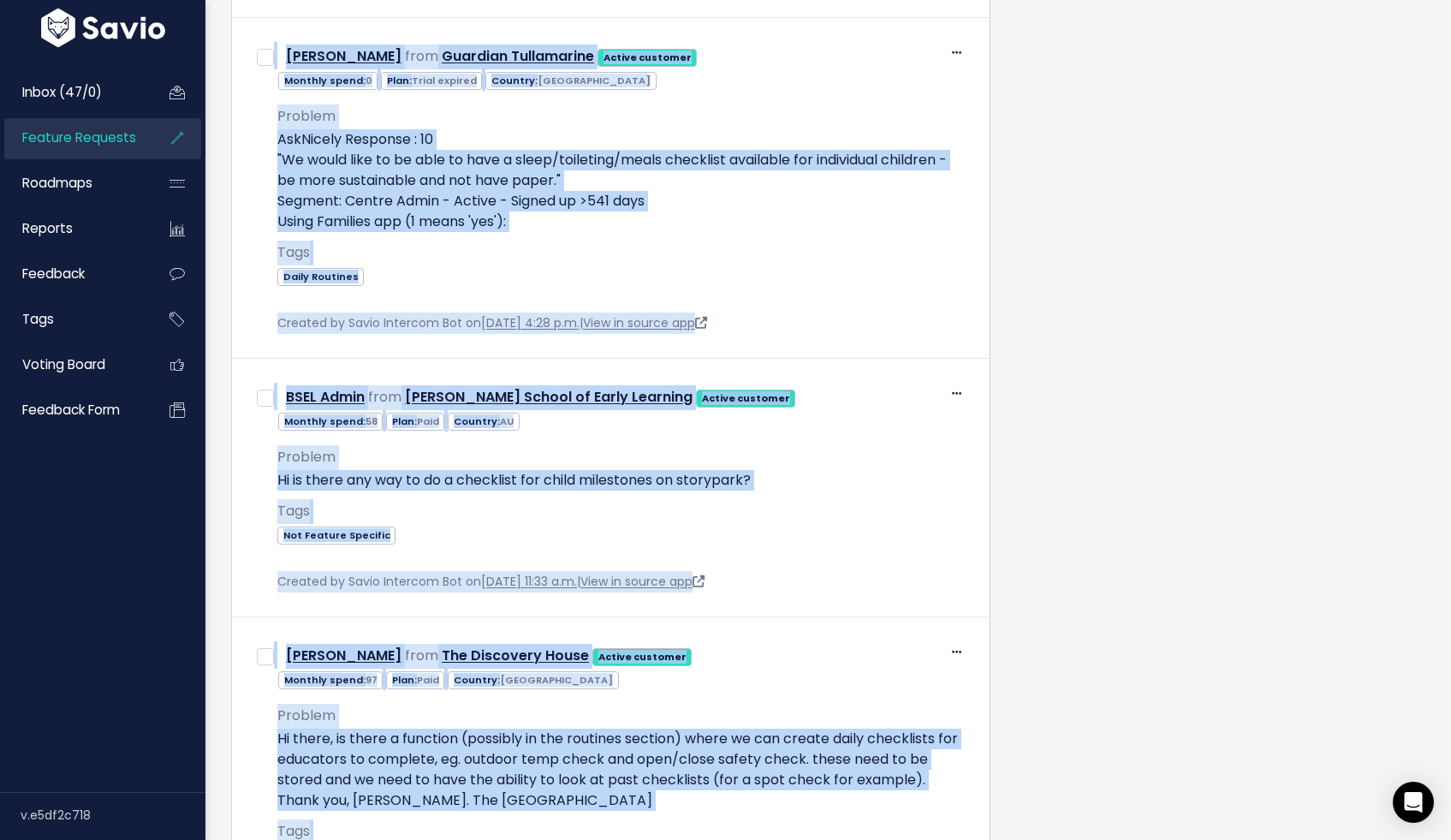
scroll to position [8952, 0]
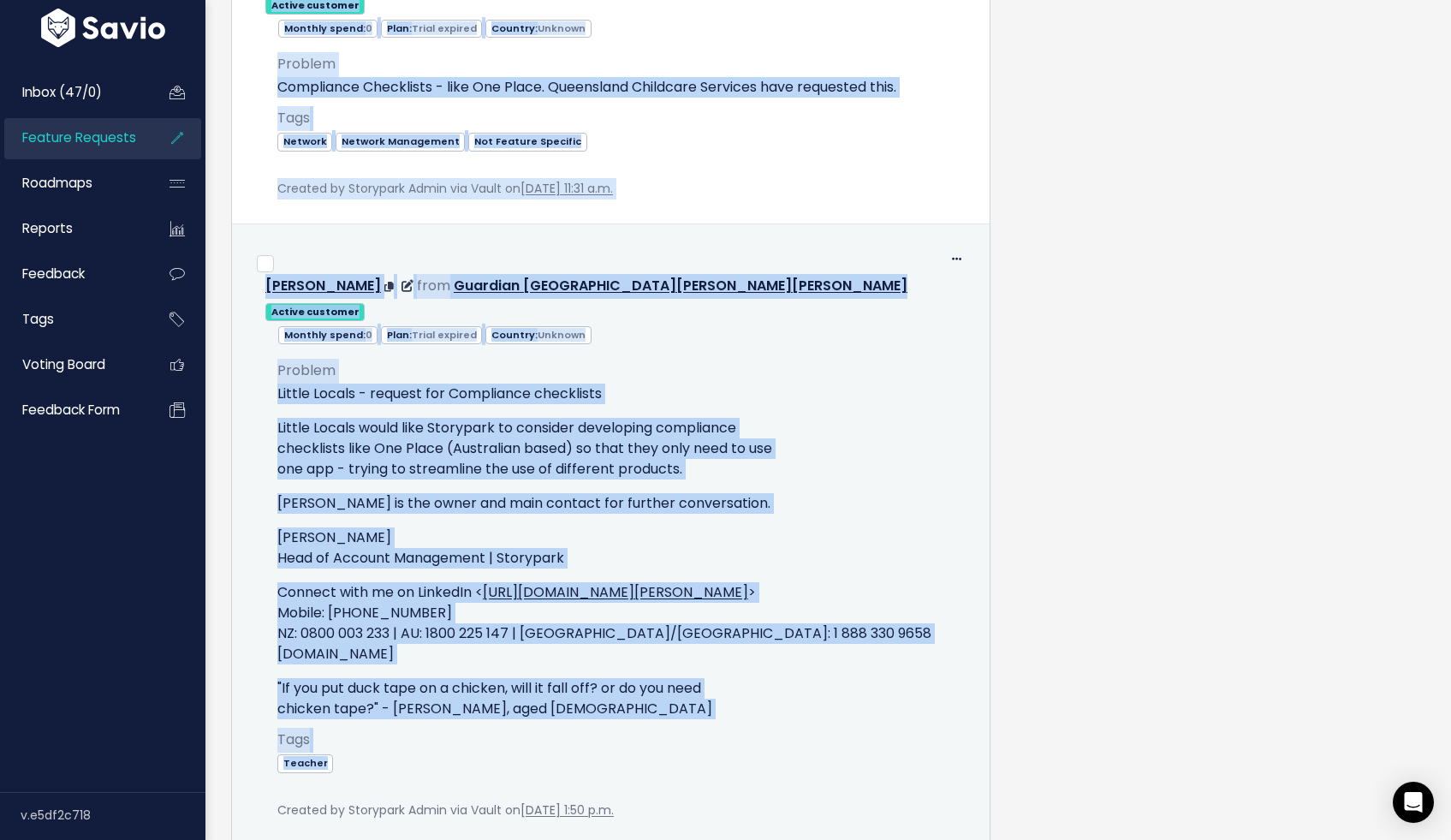
drag, startPoint x: 283, startPoint y: 328, endPoint x: 325, endPoint y: 667, distance: 341.6
copy div "Select Feedback Select action Compose Email to 0 Contacts Copy 0 Emails to Clip…"
